Goal: Information Seeking & Learning: Find specific page/section

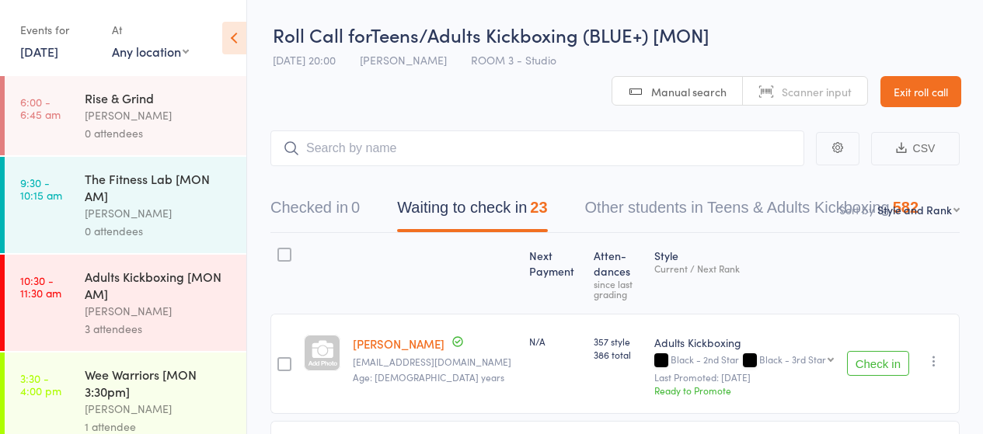
select select "10"
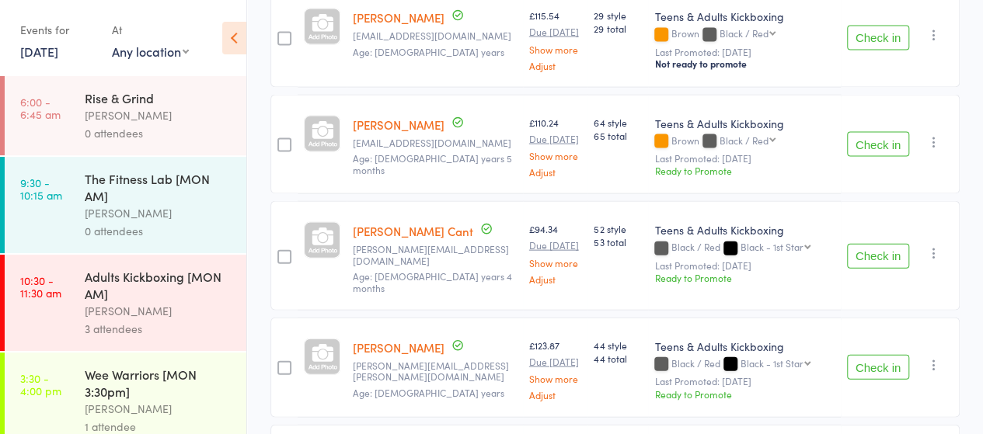
scroll to position [1616, 0]
click at [235, 38] on icon at bounding box center [234, 38] width 24 height 33
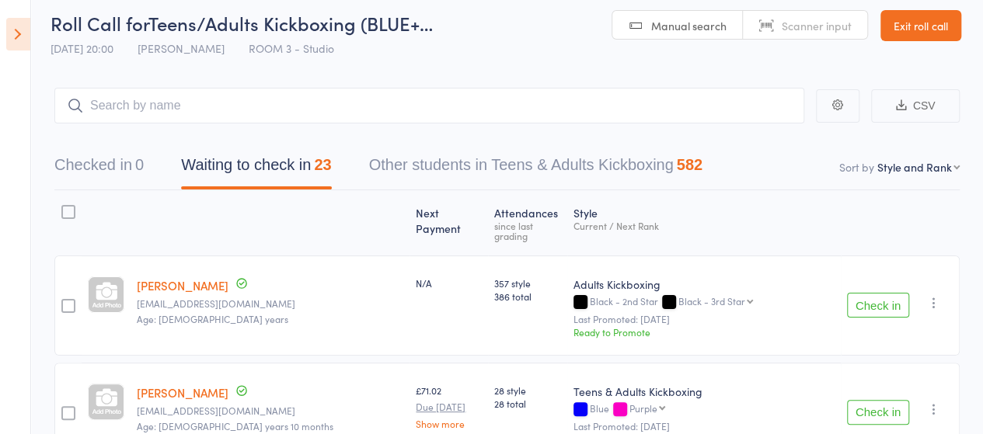
scroll to position [0, 0]
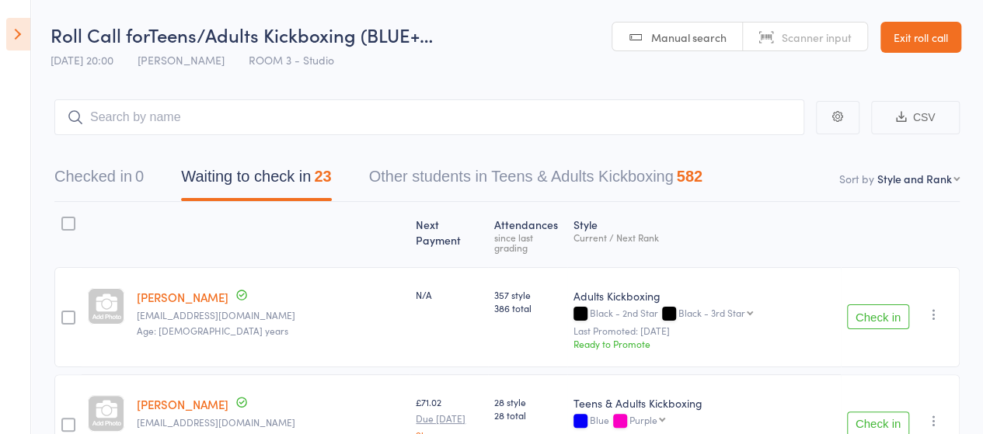
click at [932, 27] on link "Exit roll call" at bounding box center [920, 37] width 81 height 31
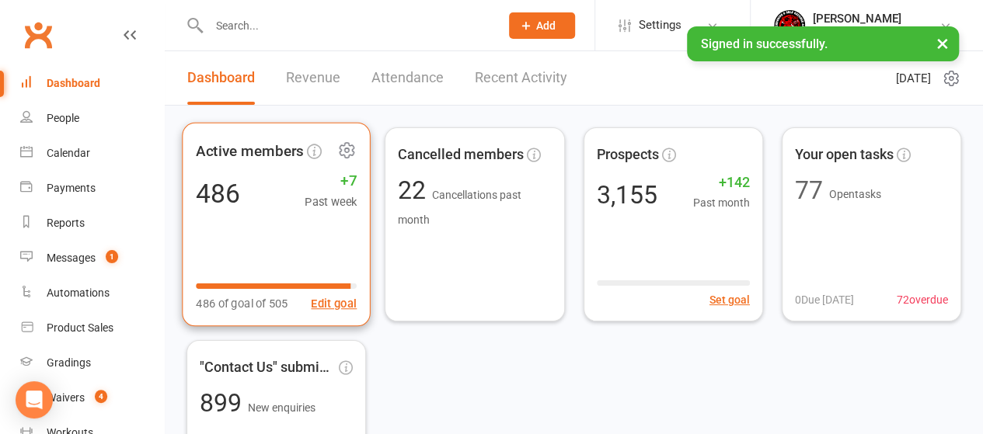
click at [281, 207] on div "486 +7 Past week" at bounding box center [276, 193] width 161 height 35
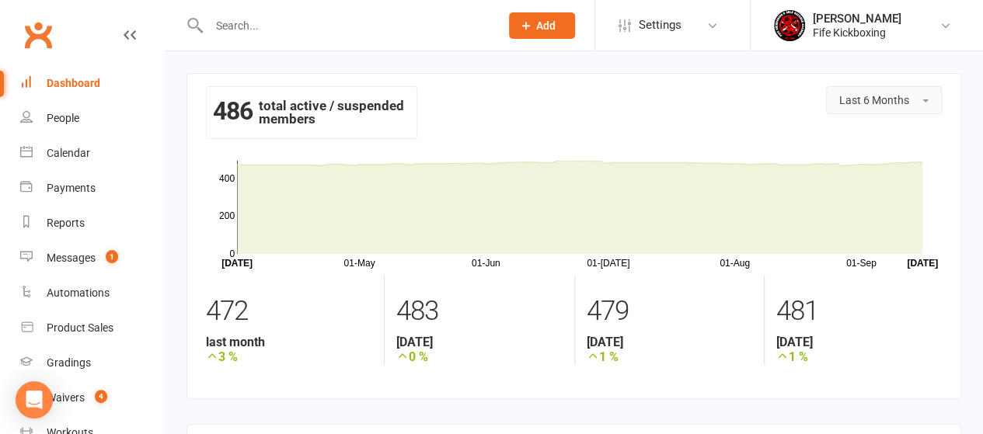
click at [849, 102] on span "Last 6 Months" at bounding box center [874, 100] width 70 height 12
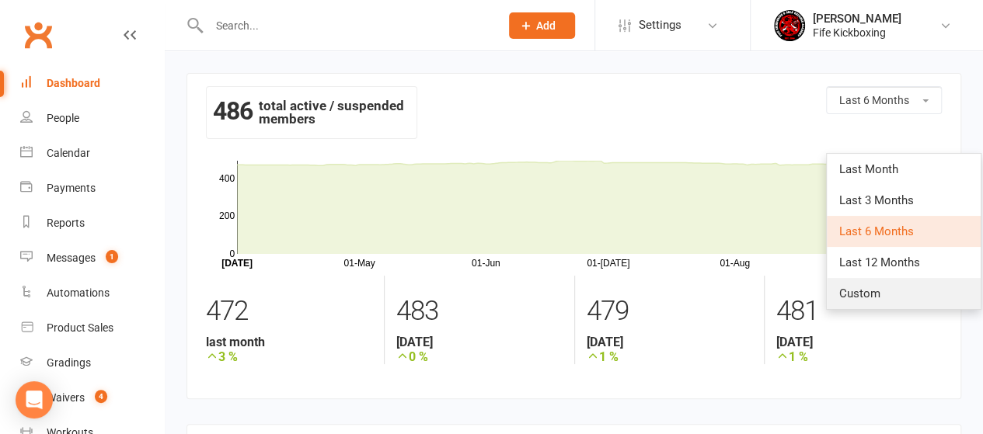
click at [866, 288] on span "Custom" at bounding box center [859, 294] width 41 height 14
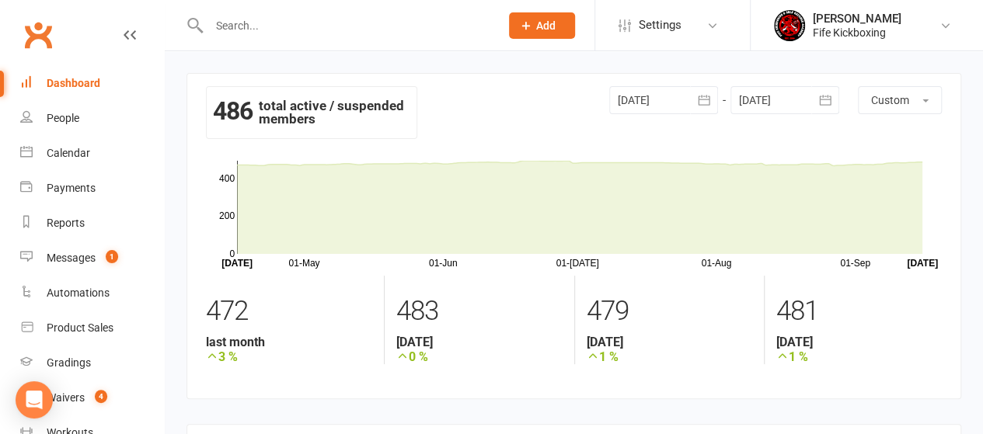
click at [684, 100] on div at bounding box center [663, 100] width 109 height 28
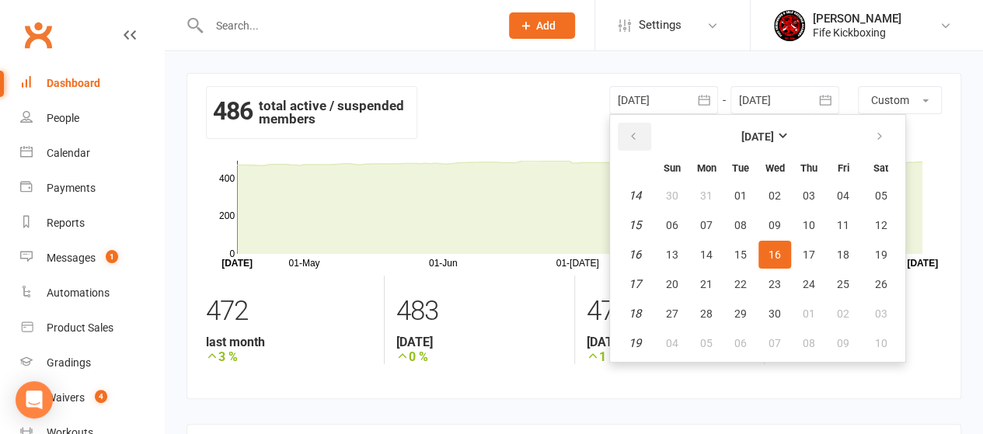
click at [631, 137] on icon "button" at bounding box center [633, 137] width 11 height 12
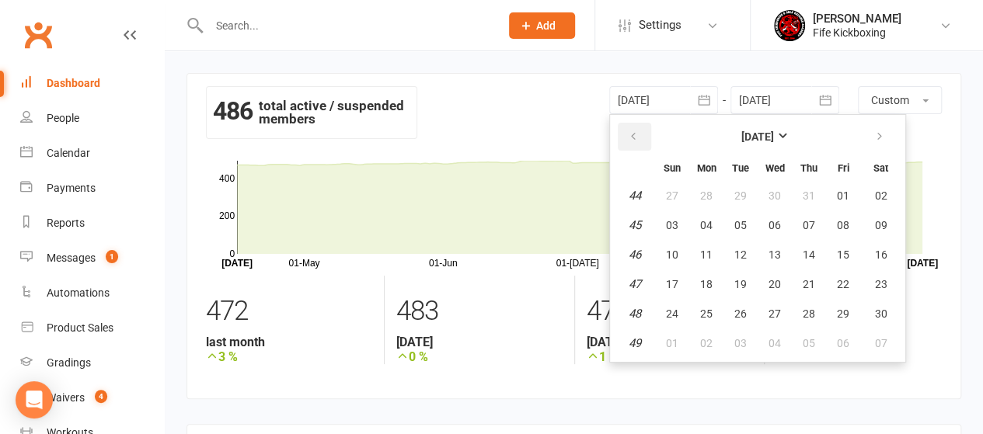
click at [631, 137] on icon "button" at bounding box center [633, 137] width 11 height 12
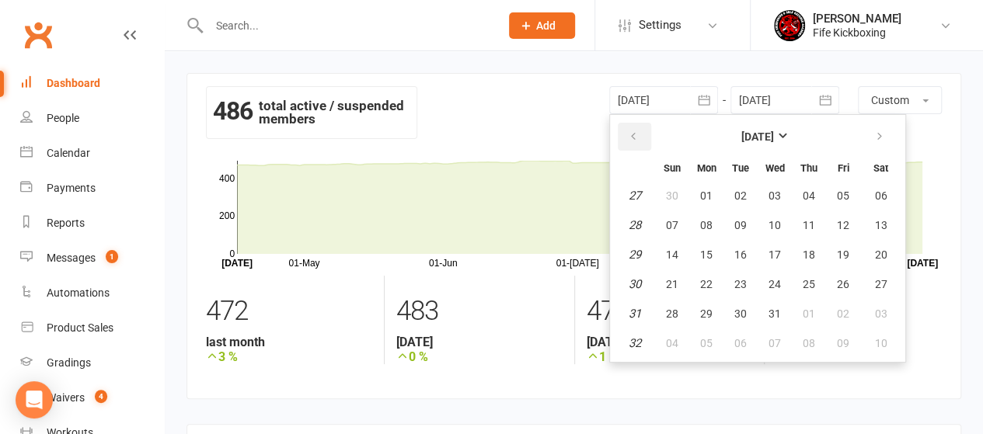
click at [631, 137] on icon "button" at bounding box center [633, 137] width 11 height 12
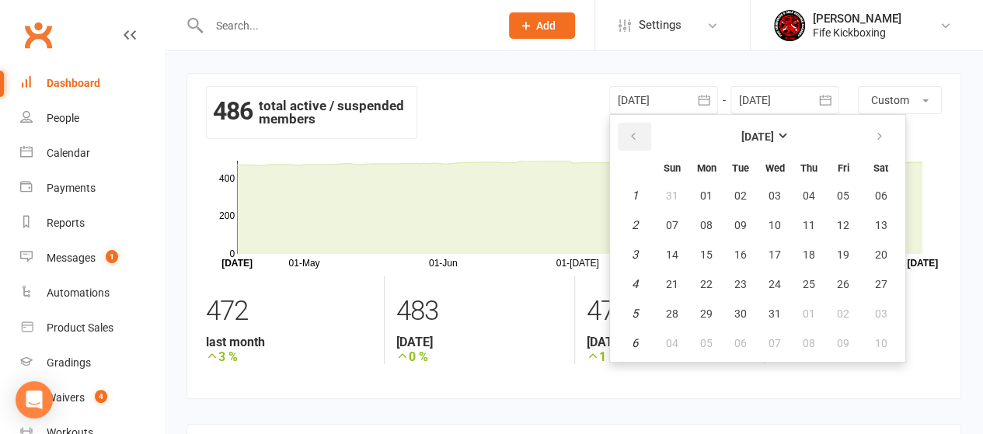
click at [631, 137] on icon "button" at bounding box center [633, 137] width 11 height 12
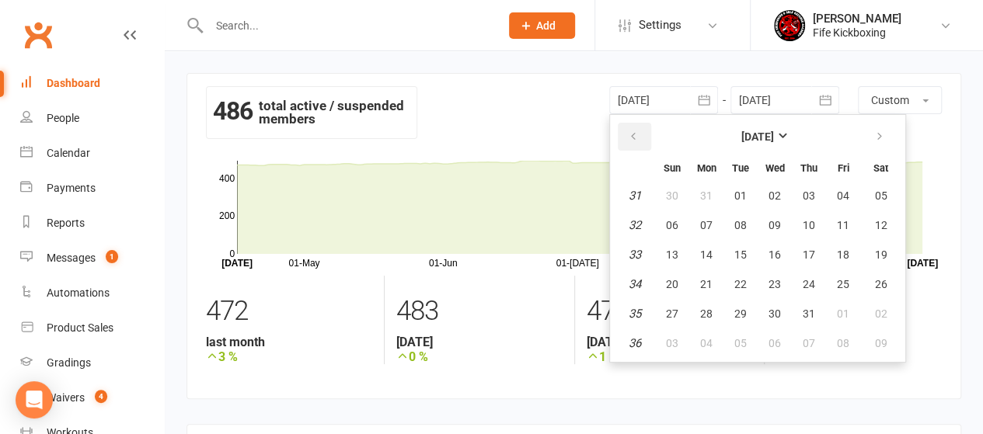
click at [631, 137] on icon "button" at bounding box center [633, 137] width 11 height 12
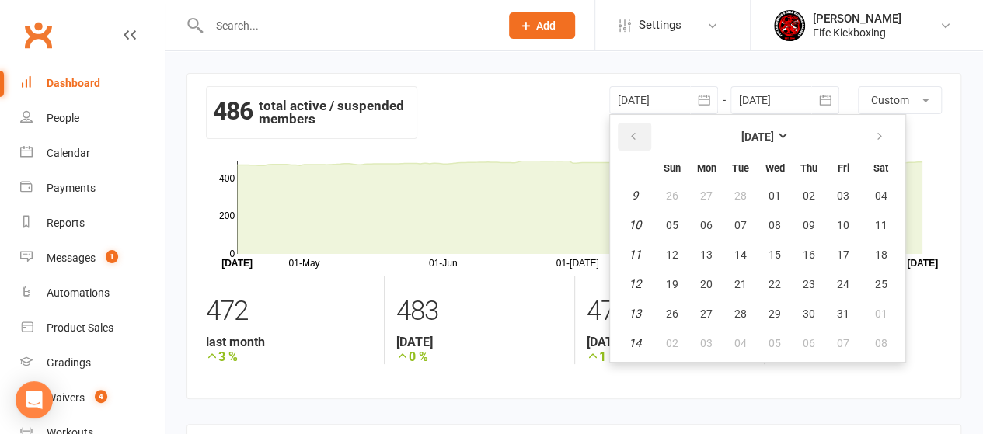
click at [631, 137] on icon "button" at bounding box center [633, 137] width 11 height 12
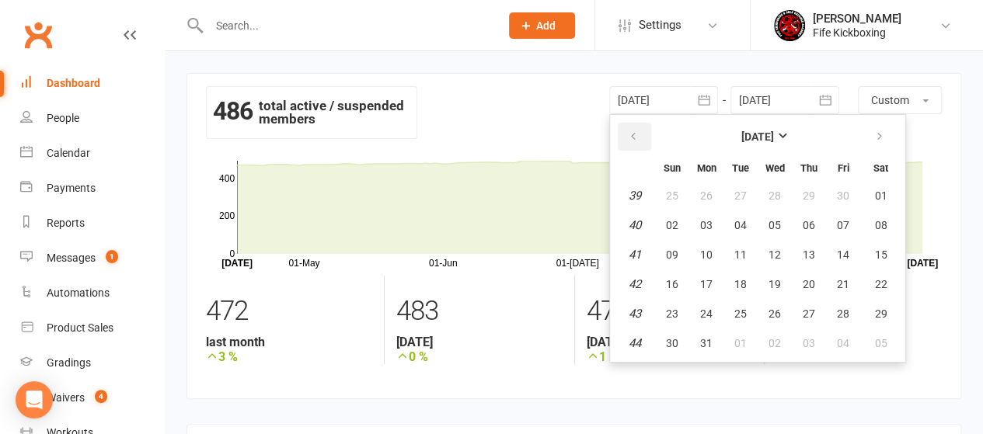
click at [631, 137] on icon "button" at bounding box center [633, 137] width 11 height 12
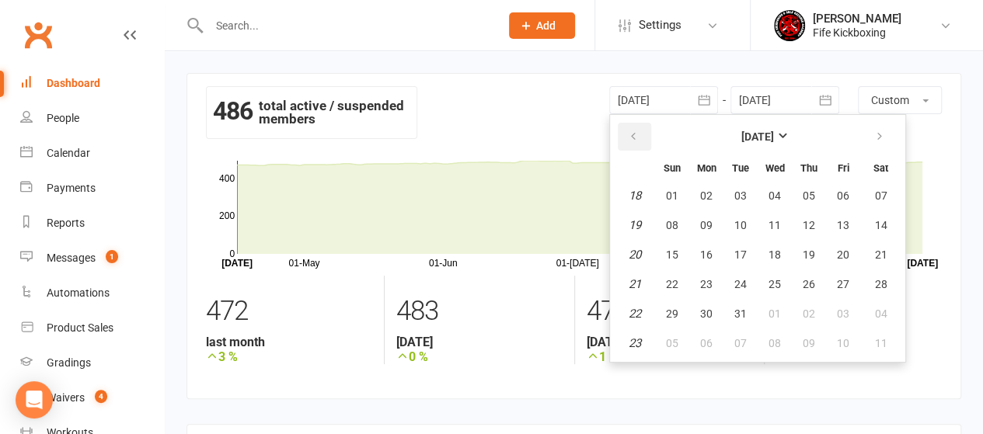
click at [631, 137] on icon "button" at bounding box center [633, 137] width 11 height 12
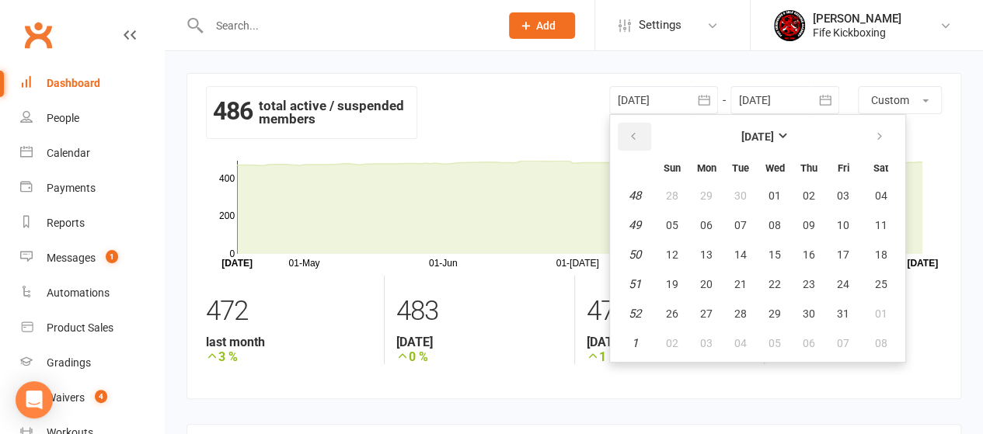
click at [631, 137] on icon "button" at bounding box center [633, 137] width 11 height 12
click at [630, 137] on icon "button" at bounding box center [633, 137] width 11 height 12
click at [629, 137] on icon "button" at bounding box center [633, 137] width 11 height 12
click at [632, 137] on icon "button" at bounding box center [633, 137] width 11 height 12
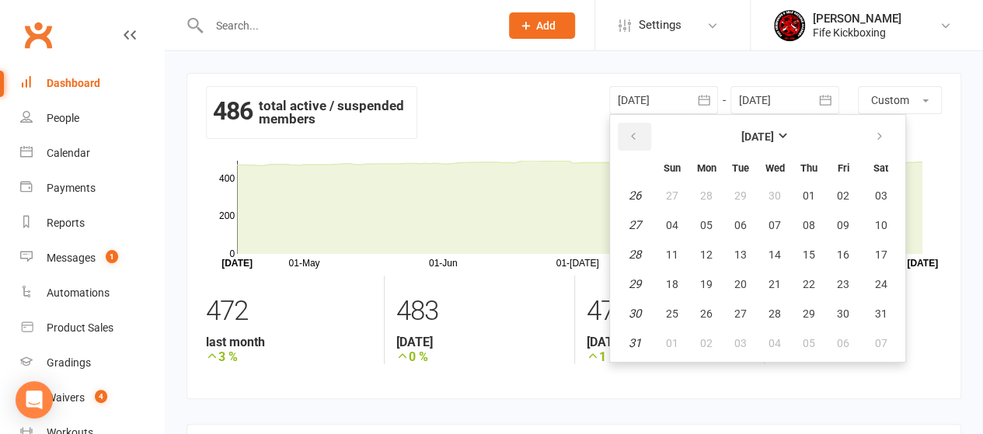
click at [632, 137] on icon "button" at bounding box center [633, 137] width 11 height 12
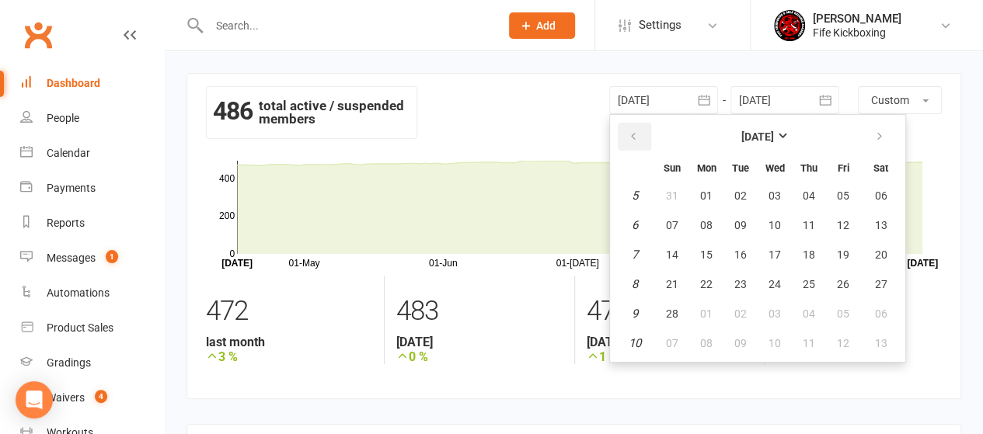
click at [632, 137] on icon "button" at bounding box center [633, 137] width 11 height 12
click at [842, 313] on span "01" at bounding box center [843, 314] width 12 height 12
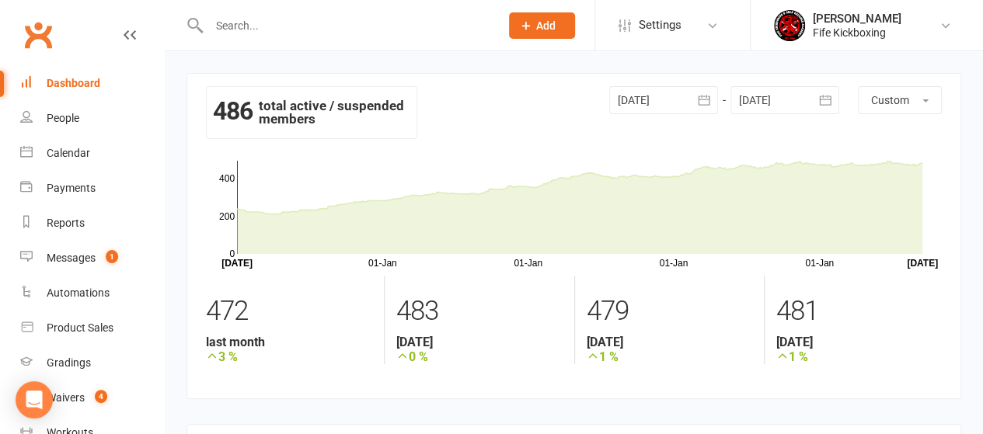
click at [670, 103] on div at bounding box center [663, 100] width 109 height 28
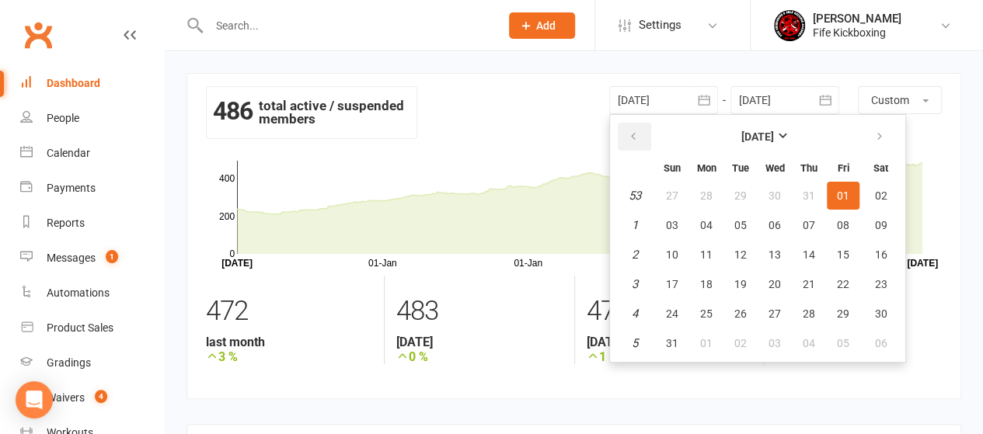
click at [628, 131] on icon "button" at bounding box center [633, 137] width 11 height 12
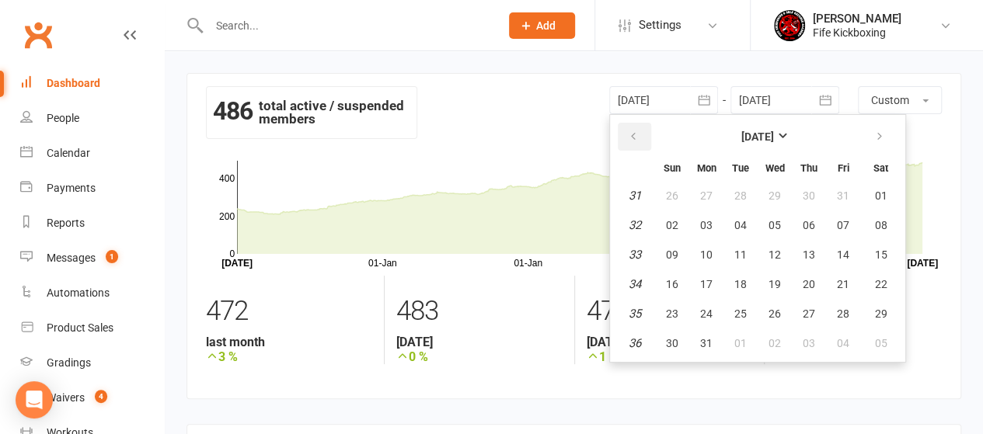
click at [628, 131] on icon "button" at bounding box center [633, 137] width 11 height 12
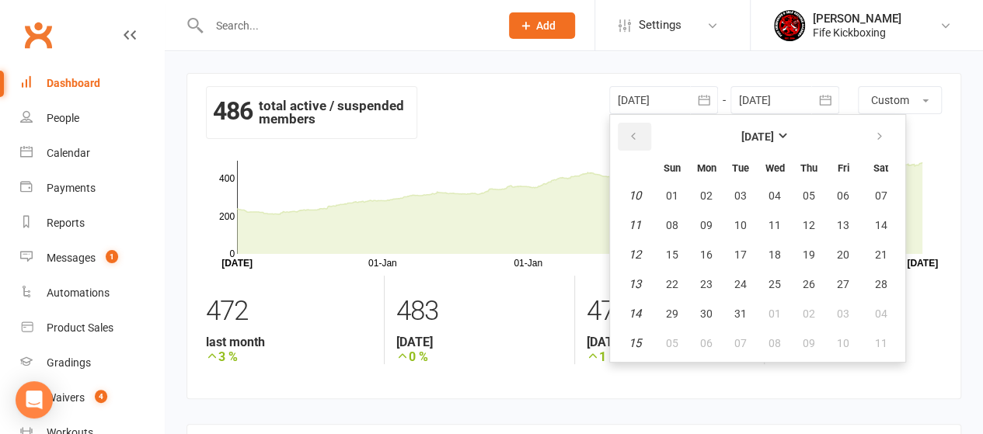
click at [628, 131] on icon "button" at bounding box center [633, 137] width 11 height 12
click at [626, 131] on button "button" at bounding box center [634, 137] width 33 height 28
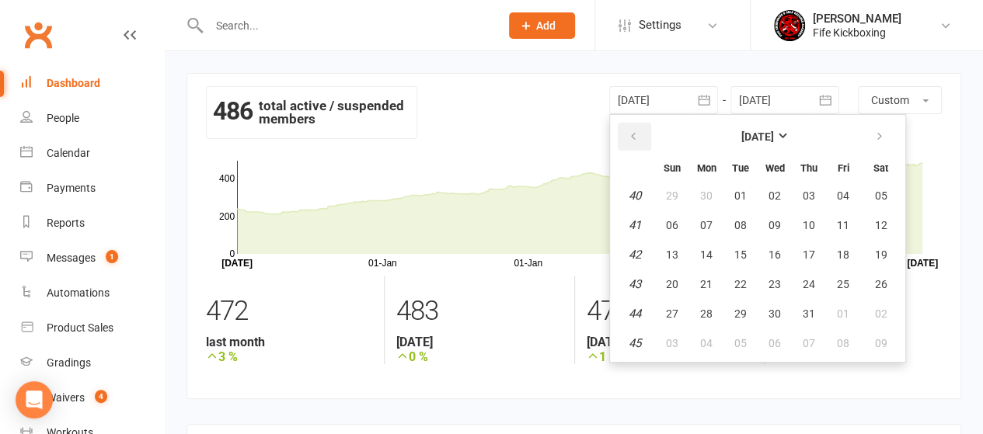
click at [626, 131] on button "button" at bounding box center [634, 137] width 33 height 28
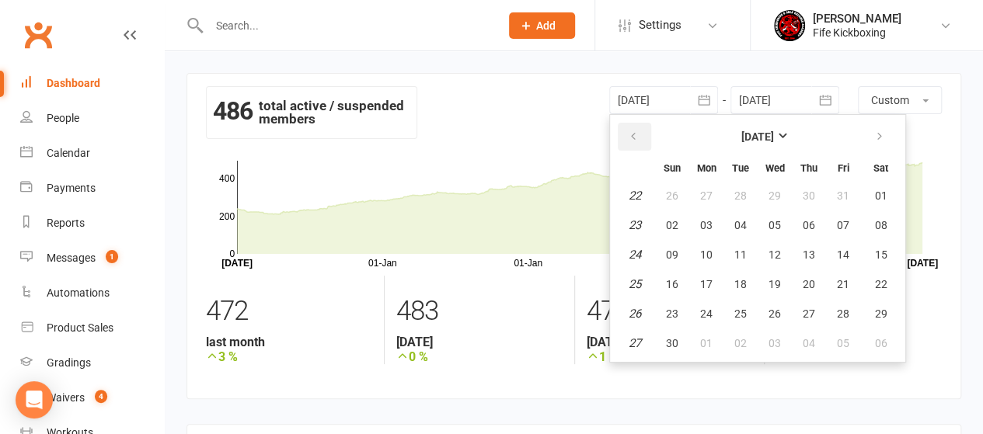
click at [626, 131] on button "button" at bounding box center [634, 137] width 33 height 28
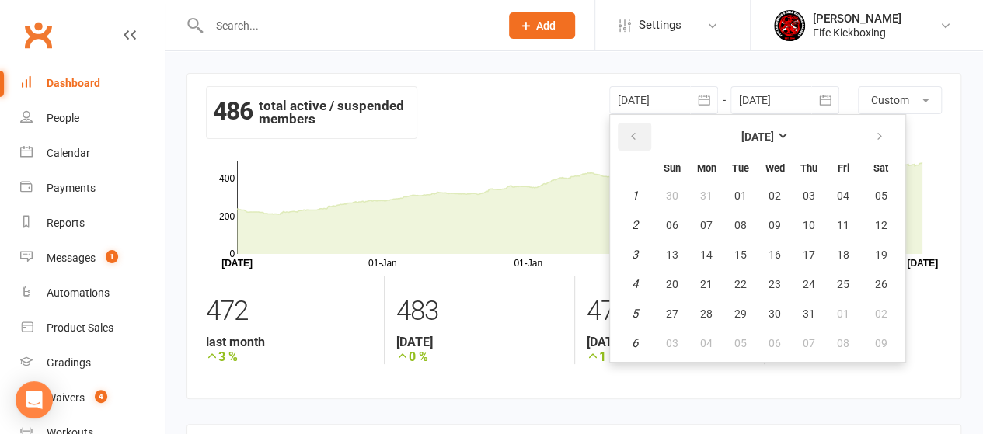
click at [626, 131] on button "button" at bounding box center [634, 137] width 33 height 28
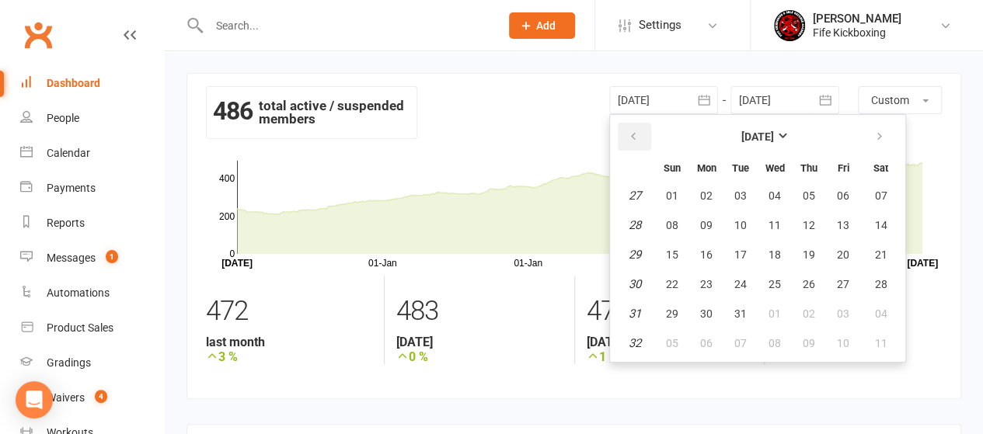
click at [626, 131] on button "button" at bounding box center [634, 137] width 33 height 28
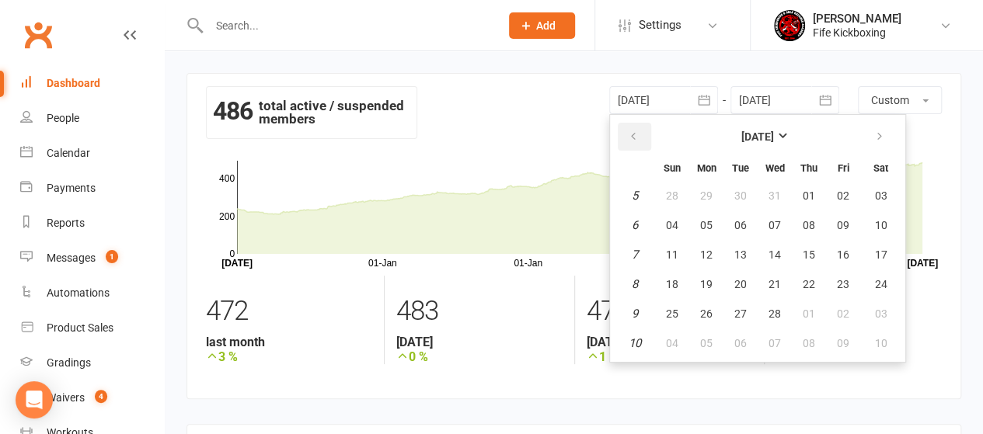
click at [626, 131] on button "button" at bounding box center [634, 137] width 33 height 28
click at [709, 335] on button "01" at bounding box center [706, 343] width 33 height 28
type input "[DATE]"
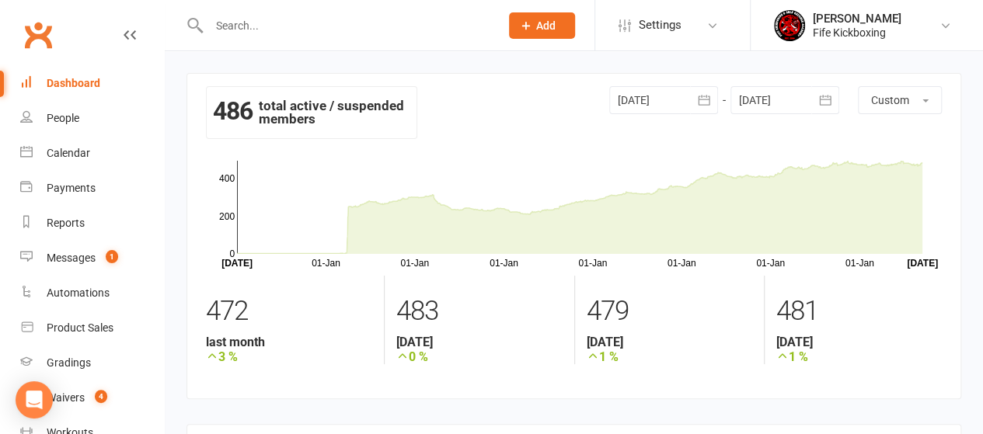
click at [260, 26] on input "text" at bounding box center [346, 26] width 285 height 22
click at [71, 225] on div "Reports" at bounding box center [66, 223] width 38 height 12
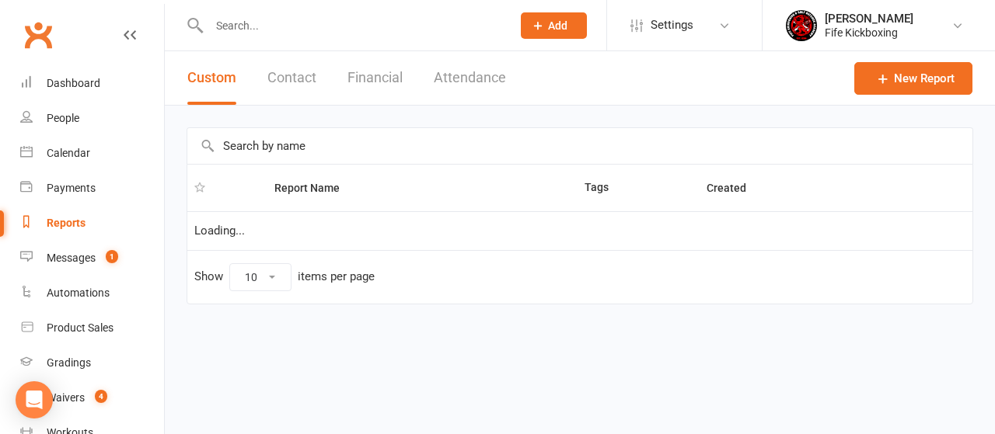
select select "100"
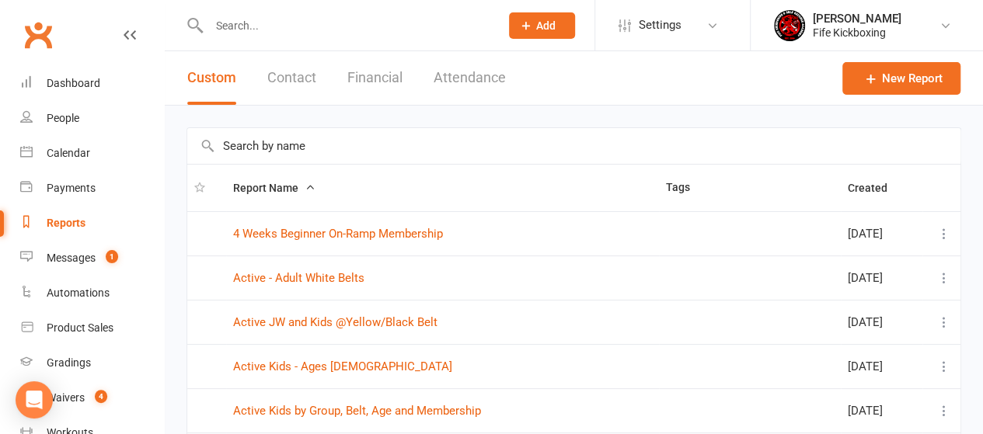
click at [267, 29] on input "text" at bounding box center [346, 26] width 285 height 22
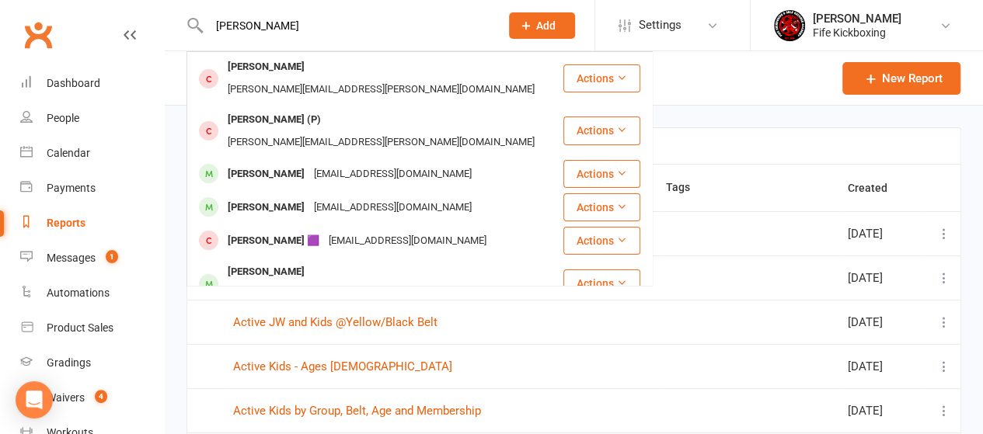
type input "[PERSON_NAME]"
click at [247, 197] on div "[PERSON_NAME]" at bounding box center [266, 208] width 86 height 23
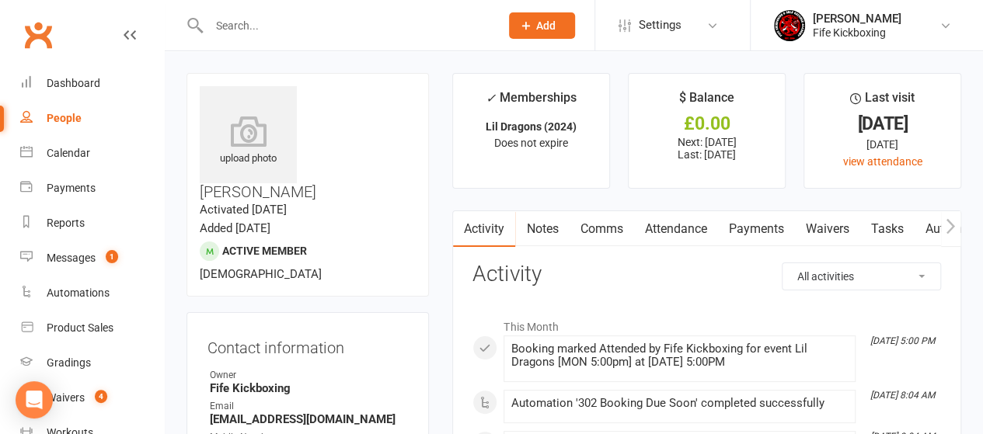
click at [280, 19] on input "text" at bounding box center [346, 26] width 285 height 22
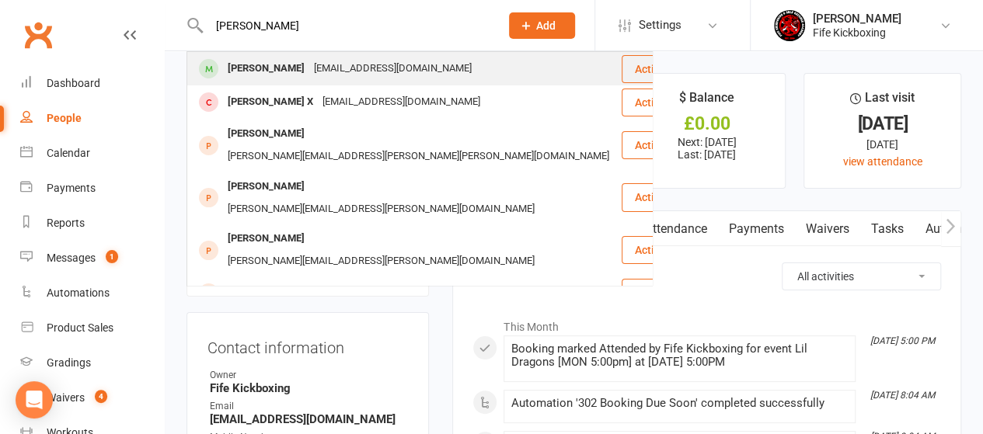
type input "[PERSON_NAME]"
click at [289, 69] on div "[PERSON_NAME]" at bounding box center [266, 69] width 86 height 23
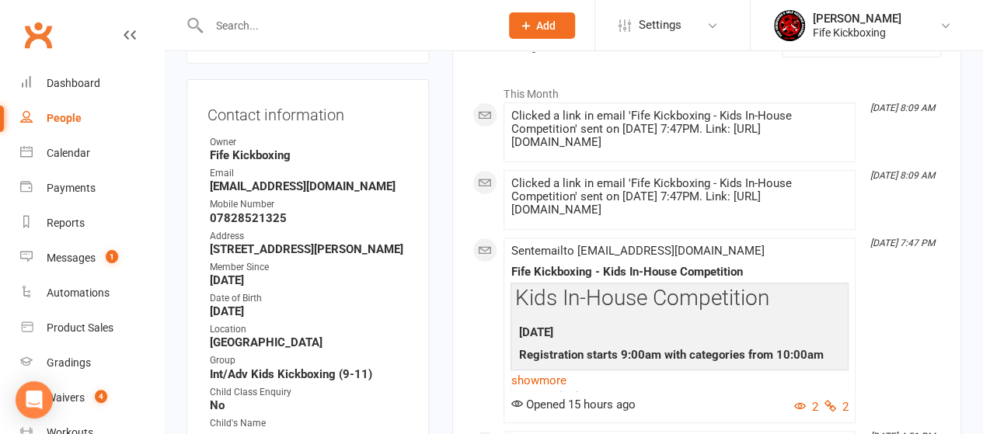
scroll to position [389, 0]
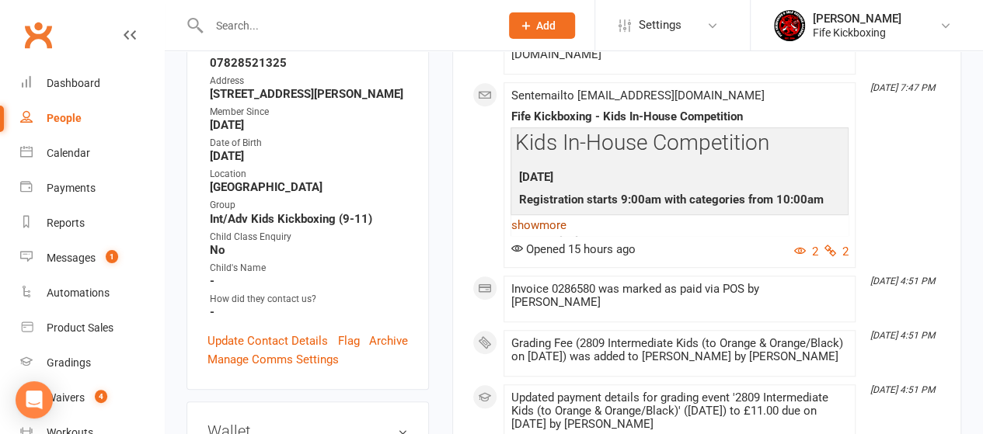
click at [551, 225] on link "show more" at bounding box center [680, 225] width 338 height 22
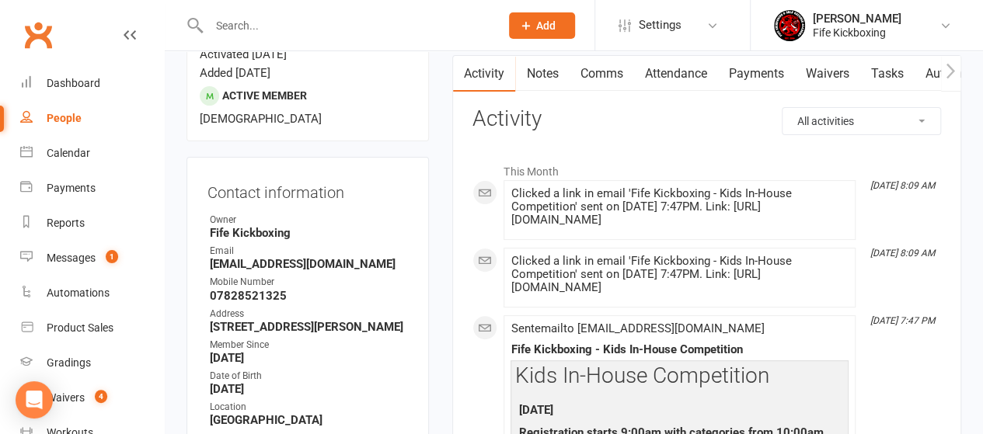
scroll to position [0, 0]
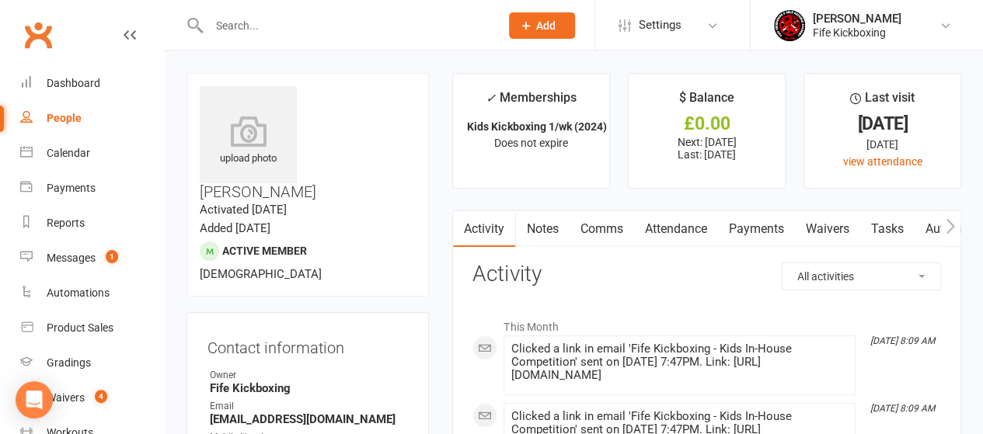
click at [270, 18] on input "text" at bounding box center [346, 26] width 285 height 22
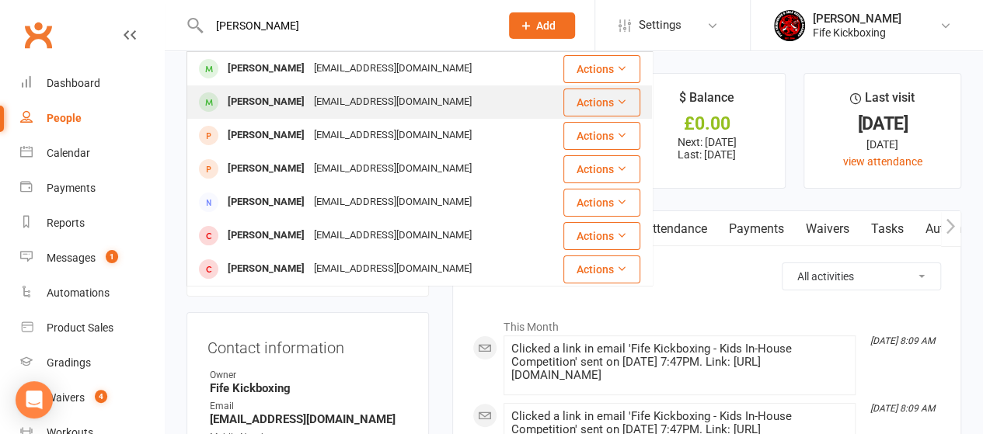
type input "[PERSON_NAME]"
click at [306, 99] on div "[PERSON_NAME]" at bounding box center [266, 102] width 86 height 23
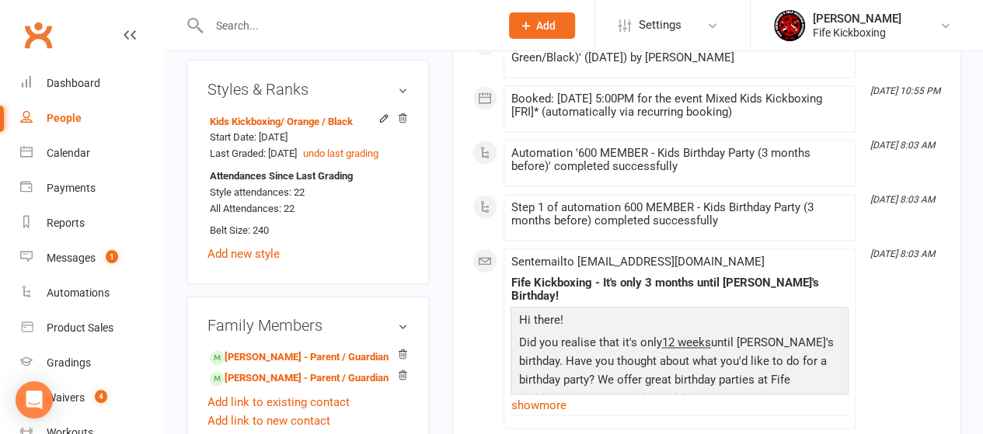
scroll to position [1166, 0]
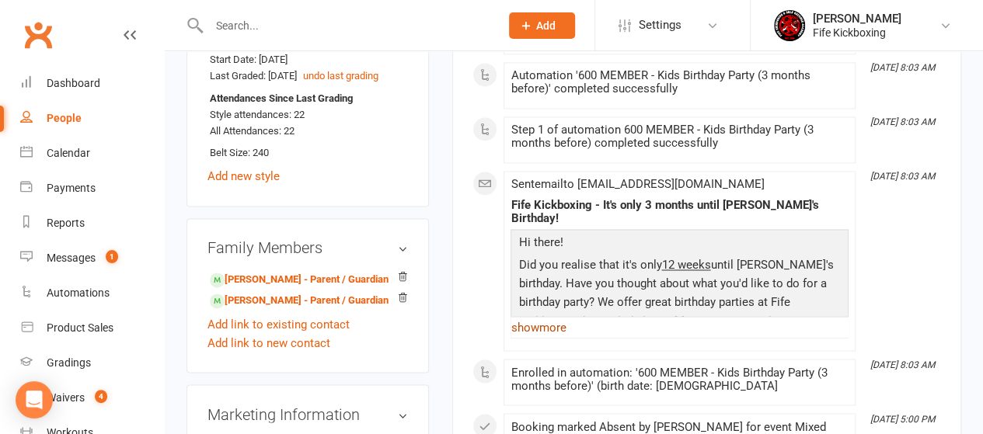
click at [550, 316] on link "show more" at bounding box center [680, 327] width 338 height 22
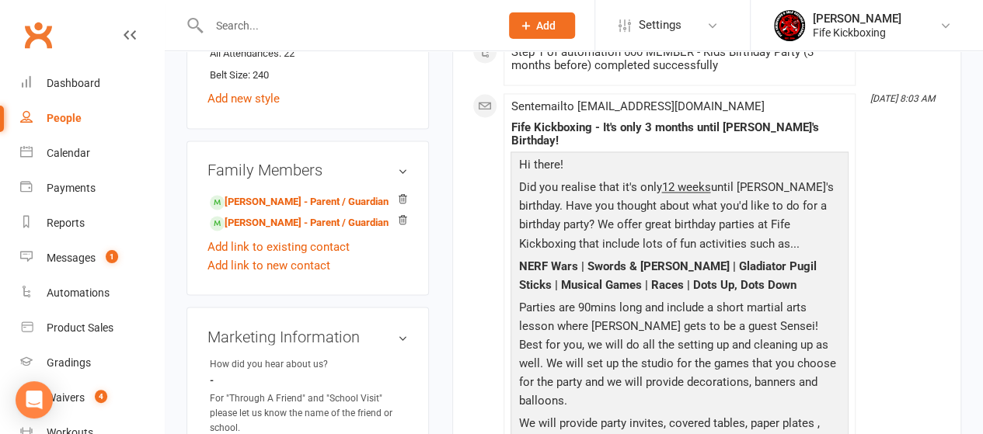
scroll to position [1243, 0]
